Goal: Browse casually

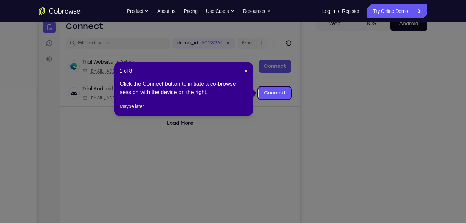
scroll to position [73, 0]
click at [245, 72] on span "×" at bounding box center [246, 71] width 3 height 6
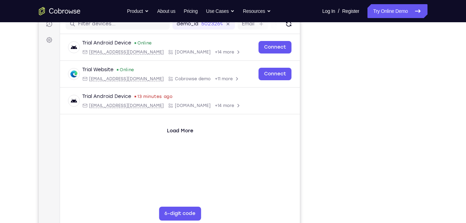
scroll to position [90, 0]
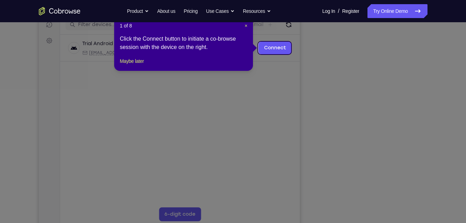
scroll to position [92, 0]
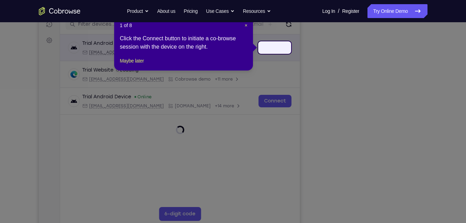
click at [277, 49] on div "Trial Android Device spin2 Loading android@example.com Cobrowse.io +14 more" at bounding box center [179, 47] width 223 height 15
click at [244, 25] on header "1 of 8 ×" at bounding box center [184, 25] width 128 height 7
click at [245, 25] on span "×" at bounding box center [246, 26] width 3 height 6
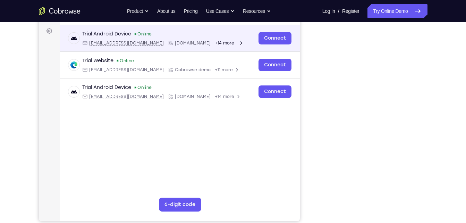
scroll to position [98, 0]
